Goal: Task Accomplishment & Management: Manage account settings

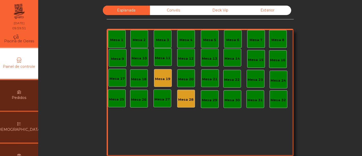
click at [344, 45] on div "Esplanada Convés Deck Vip Exterior Mesa 1 Mesa 2 Mesa 3 Mesa 4 [GEOGRAPHIC_DATA…" at bounding box center [200, 86] width 310 height 161
click at [160, 78] on div "monetização_ativada feito" at bounding box center [207, 76] width 109 height 15
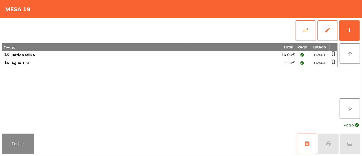
click at [311, 146] on button "archive" at bounding box center [307, 143] width 20 height 20
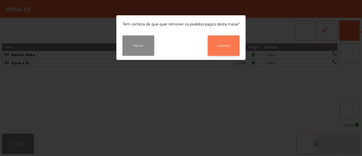
click at [227, 48] on button "Arquivar" at bounding box center [224, 45] width 32 height 20
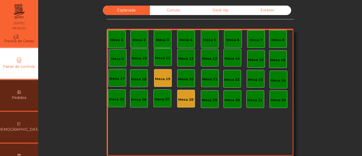
click at [187, 95] on font "monetização_ativada" at bounding box center [231, 92] width 109 height 6
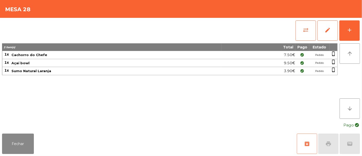
click at [308, 143] on span "archive" at bounding box center [307, 143] width 6 height 6
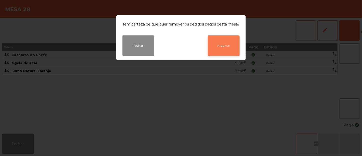
click at [226, 48] on button "Arquivar" at bounding box center [224, 45] width 32 height 20
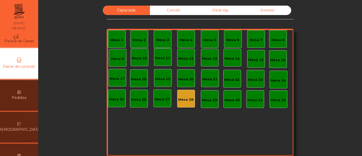
click at [186, 99] on div "monetização_ativada feito" at bounding box center [231, 96] width 109 height 15
drag, startPoint x: 259, startPoint y: 130, endPoint x: 264, endPoint y: 118, distance: 13.0
click at [264, 118] on div "Mesa 1 Mesa 2 Mesa 3 Mesa 4 Mesa 5 Mesa 6 Mesa 7 Mesa 8 Mesa 9 Mesa 10 Mesa 11 …" at bounding box center [200, 92] width 187 height 127
